Goal: Information Seeking & Learning: Check status

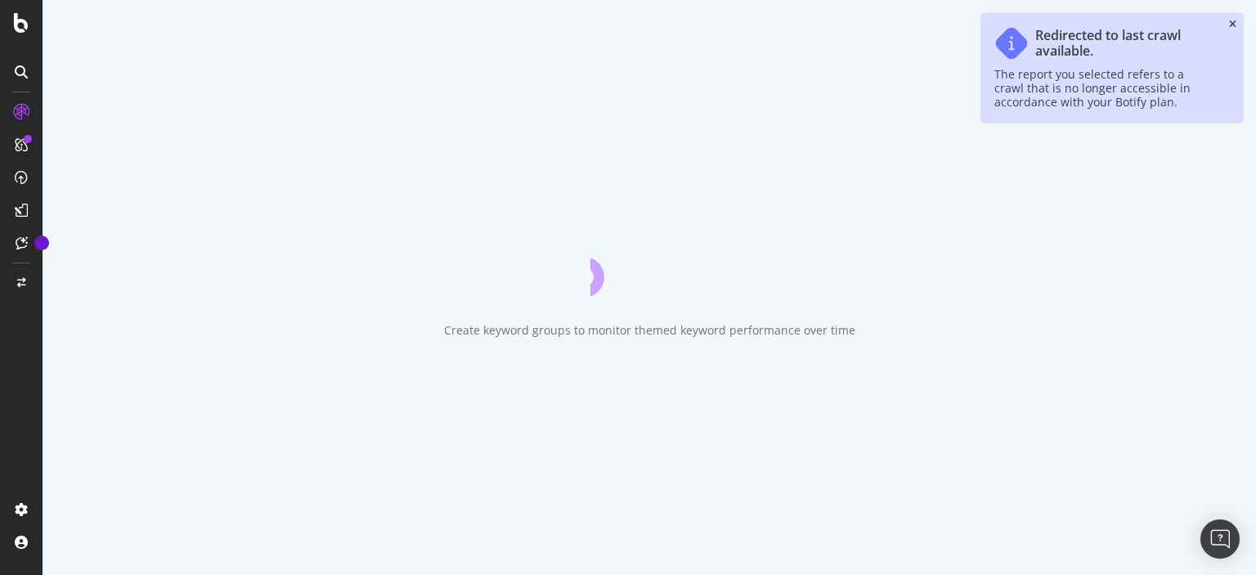
click at [1232, 27] on icon "close toast" at bounding box center [1232, 25] width 7 height 10
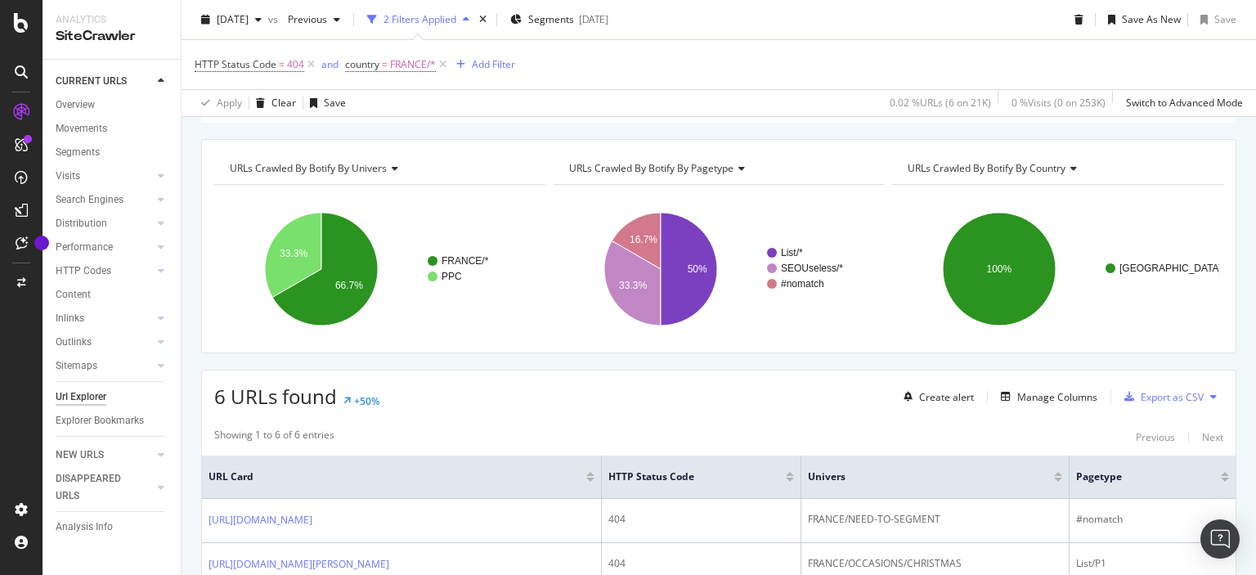
scroll to position [114, 0]
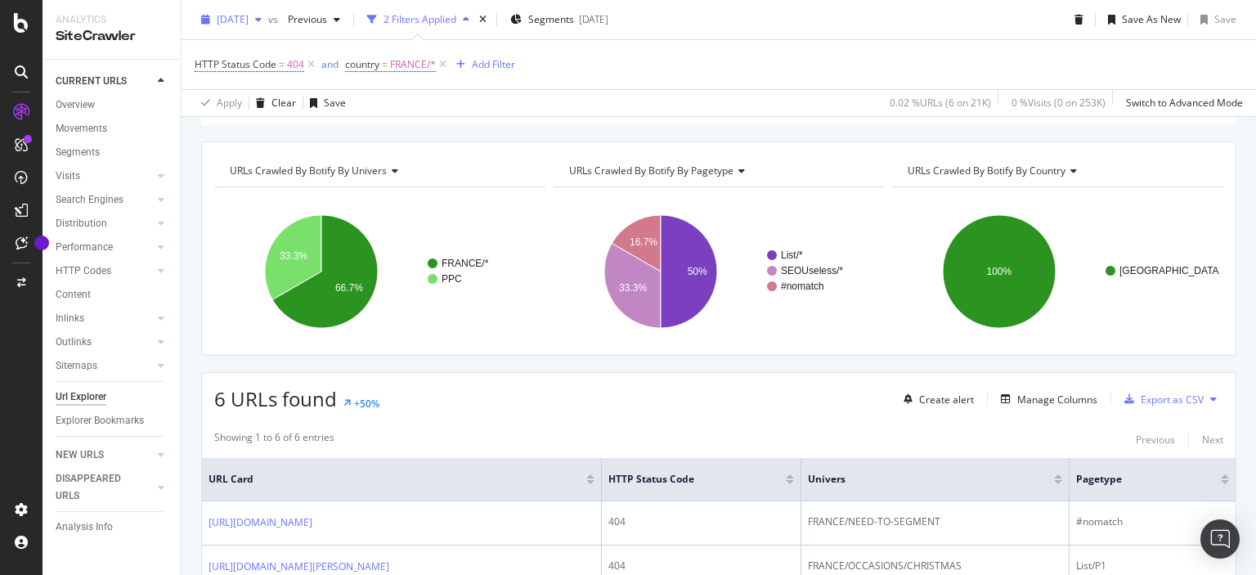
click at [268, 25] on div "[DATE]" at bounding box center [232, 19] width 74 height 25
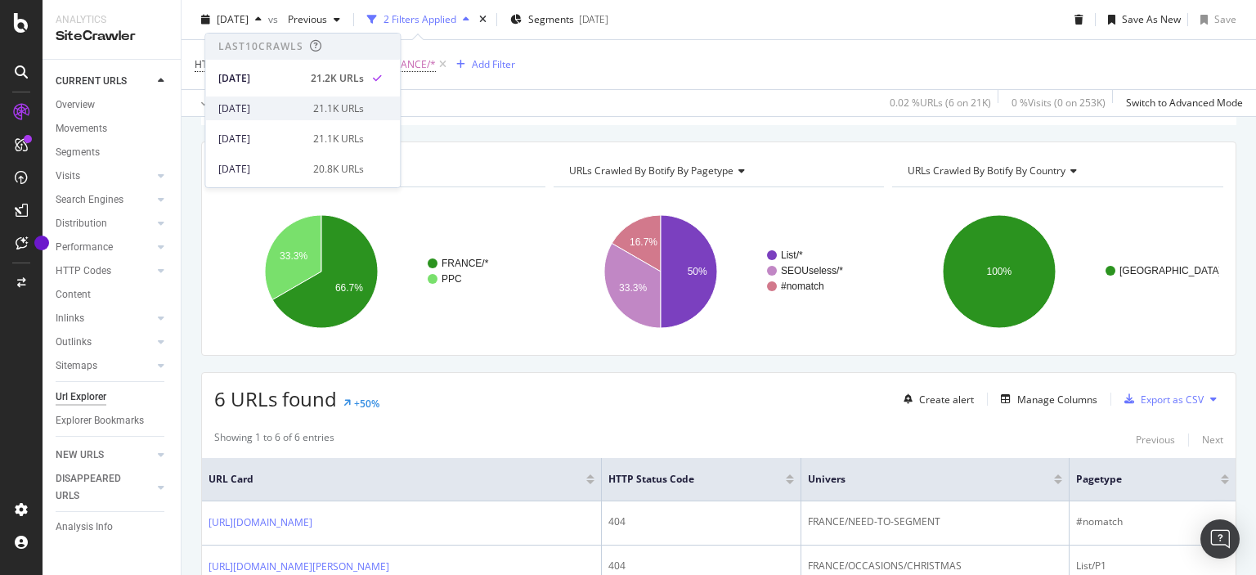
click at [258, 109] on div "[DATE]" at bounding box center [260, 108] width 85 height 15
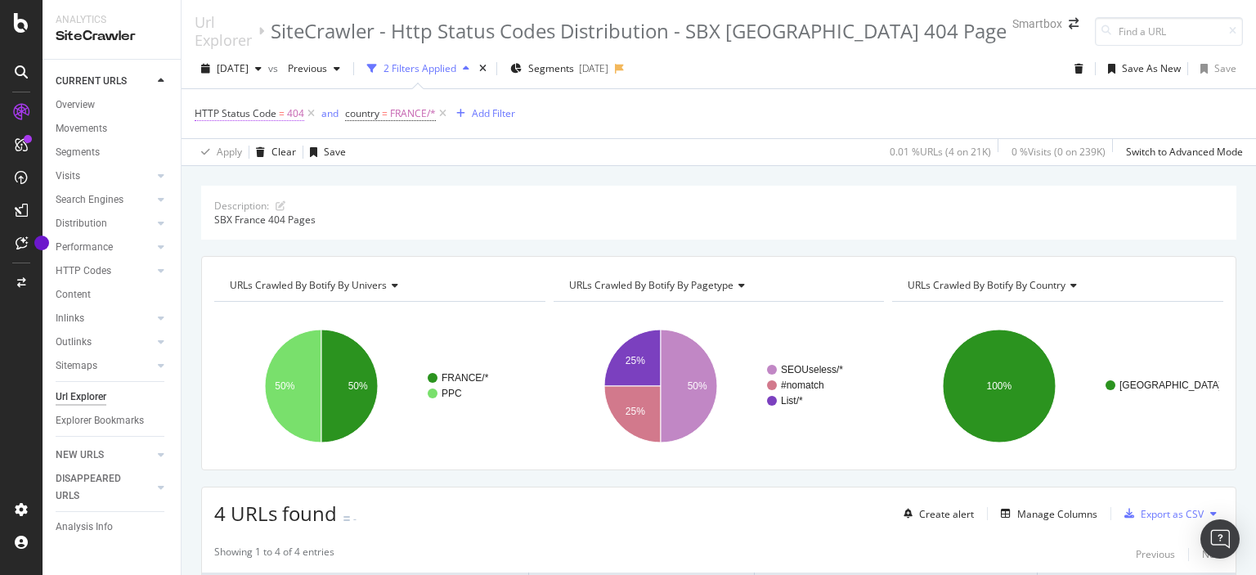
click at [281, 106] on span "=" at bounding box center [282, 113] width 6 height 14
click at [249, 63] on span "[DATE]" at bounding box center [233, 68] width 32 height 14
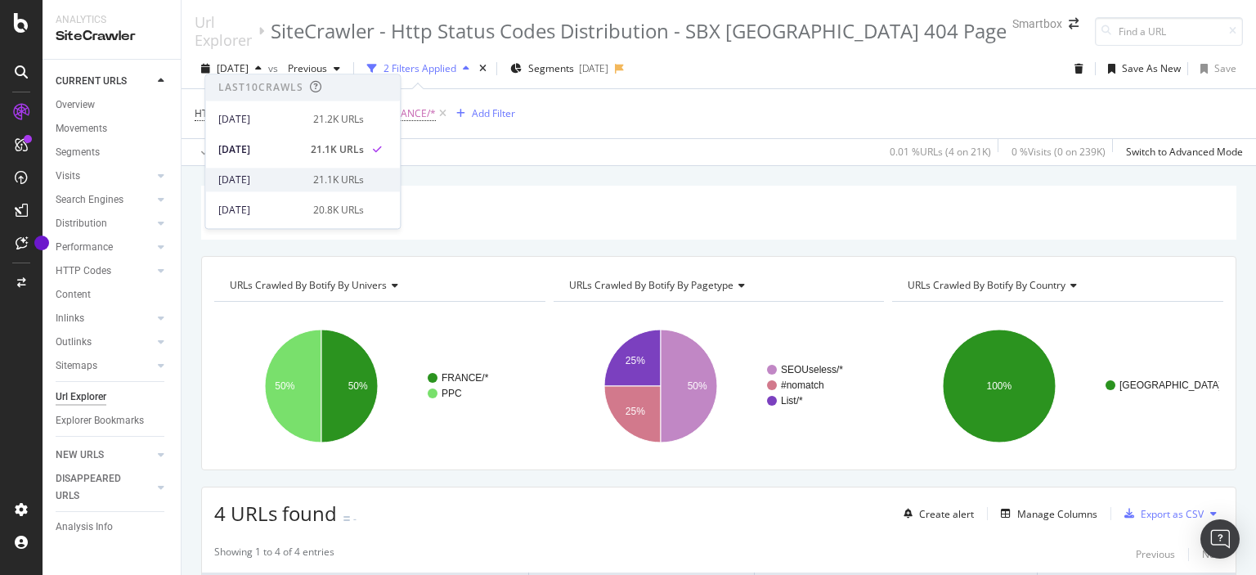
click at [269, 181] on div "[DATE]" at bounding box center [260, 180] width 85 height 15
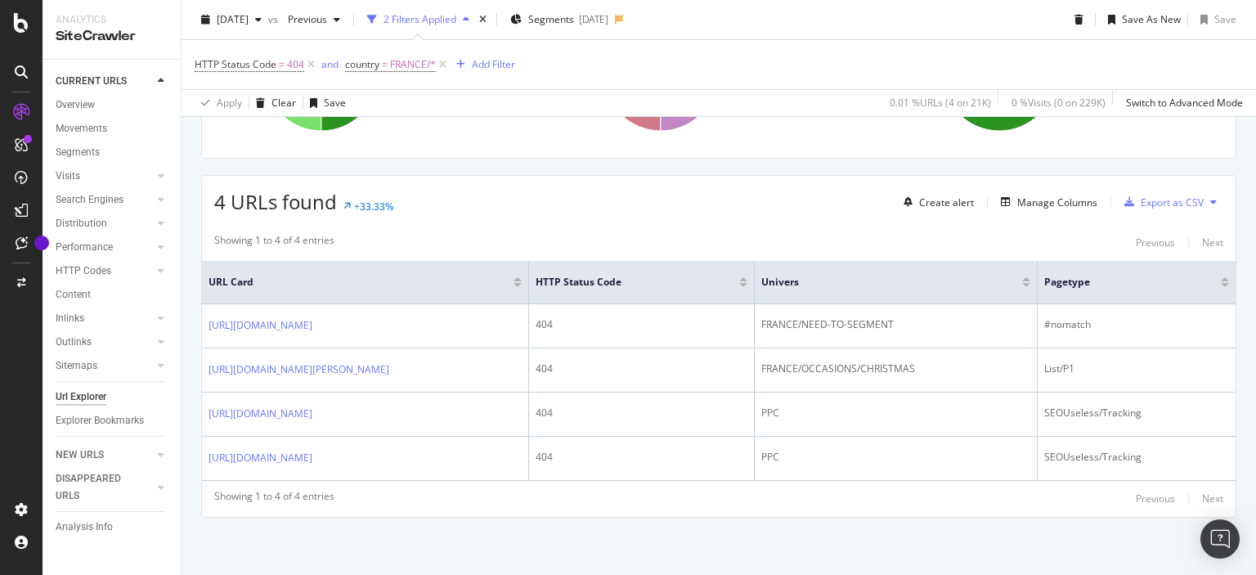
scroll to position [411, 0]
click at [249, 23] on span "[DATE]" at bounding box center [233, 19] width 32 height 14
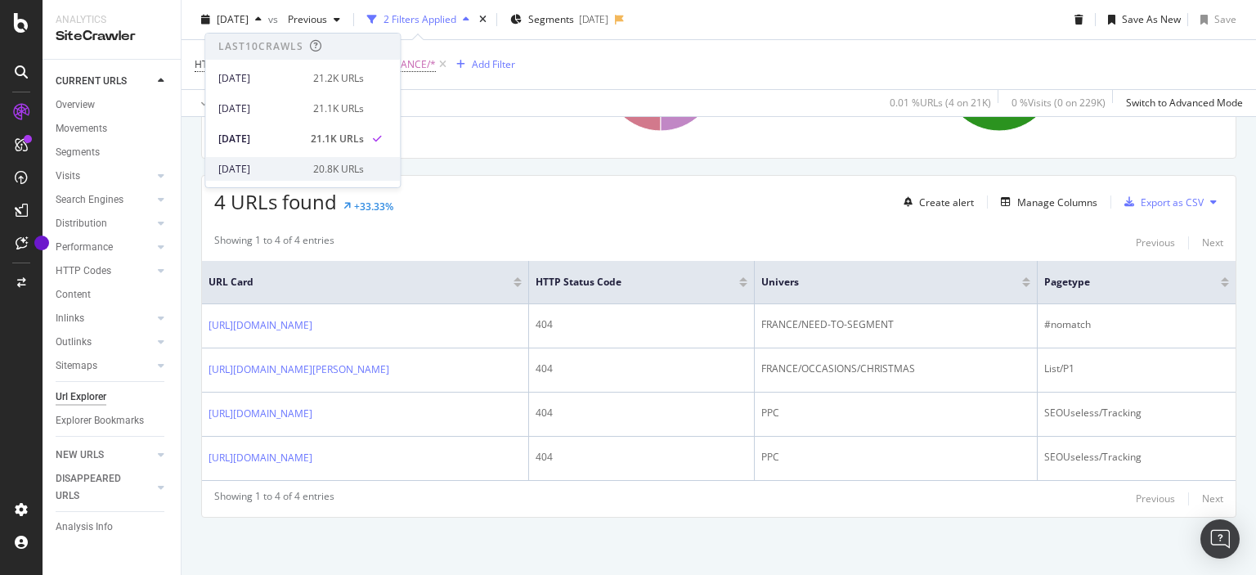
click at [292, 173] on div "[DATE]" at bounding box center [260, 169] width 85 height 15
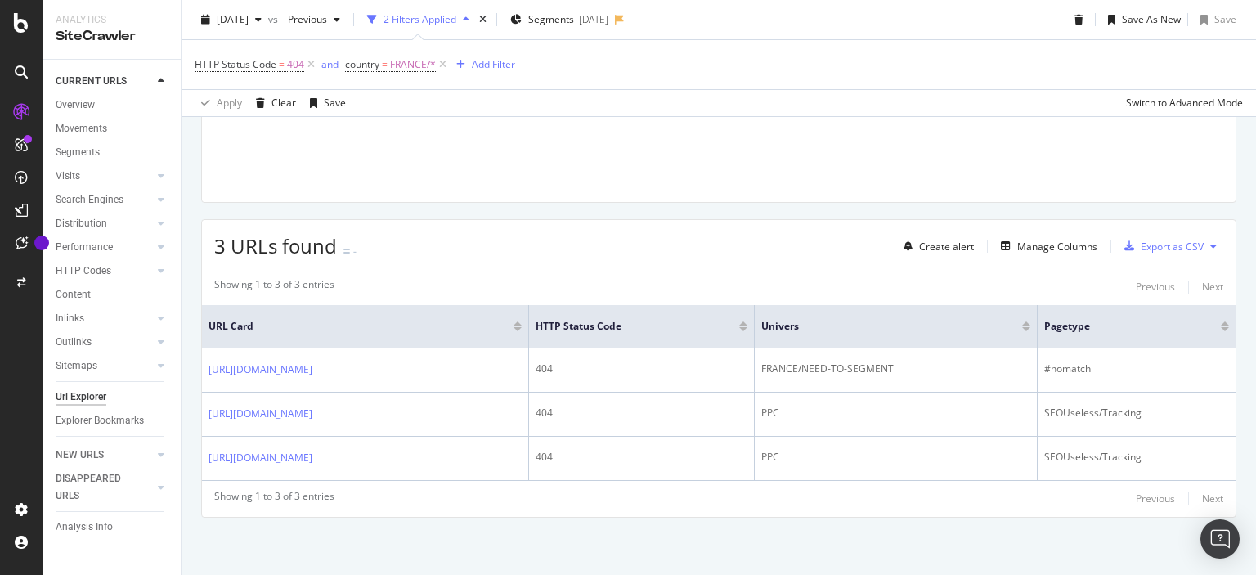
scroll to position [402, 0]
